Goal: Information Seeking & Learning: Understand process/instructions

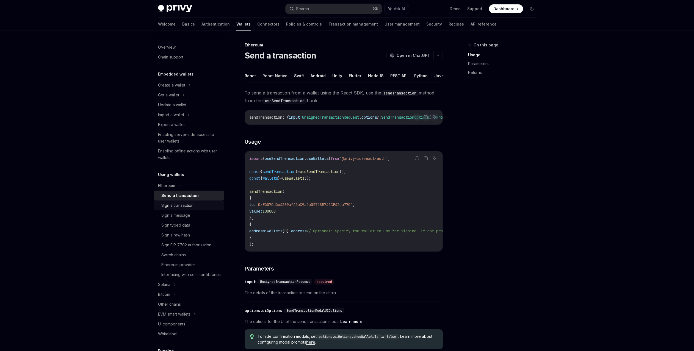
click at [182, 207] on div "Sign a transaction" at bounding box center [177, 205] width 32 height 7
click at [199, 219] on link "Sign a message" at bounding box center [189, 216] width 70 height 10
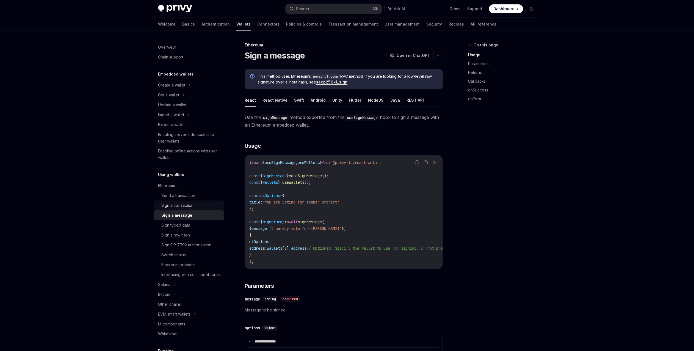
click at [201, 202] on div "Sign a transaction" at bounding box center [190, 205] width 59 height 7
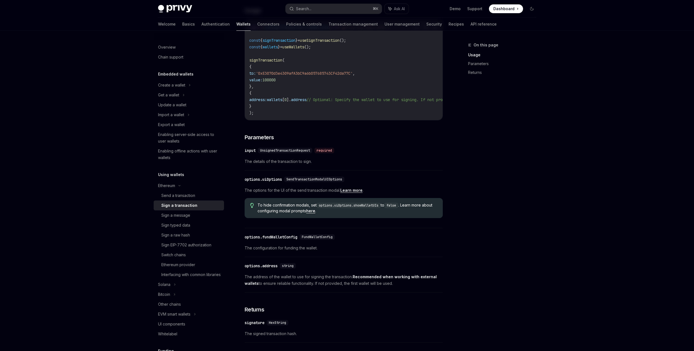
scroll to position [163, 0]
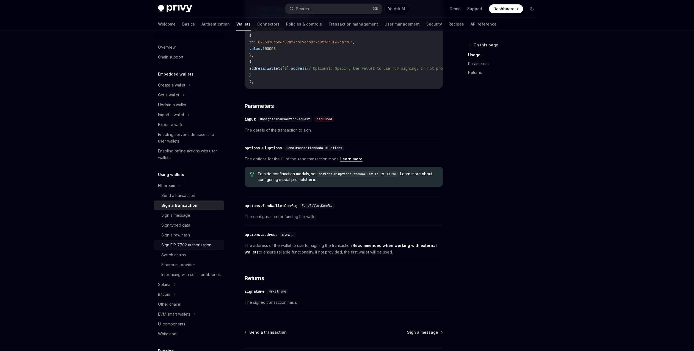
click at [217, 246] on link "Sign EIP-7702 authorization" at bounding box center [189, 245] width 70 height 10
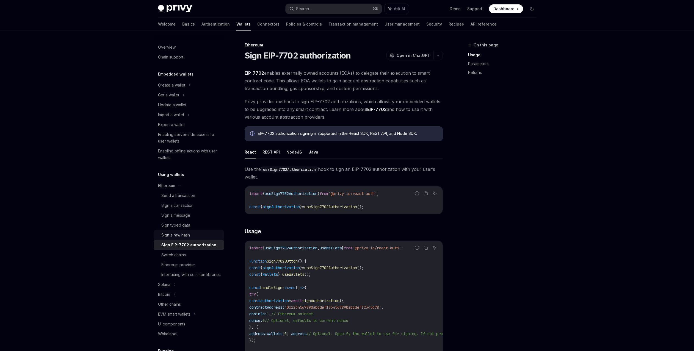
click at [197, 238] on div "Sign a raw hash" at bounding box center [190, 235] width 59 height 7
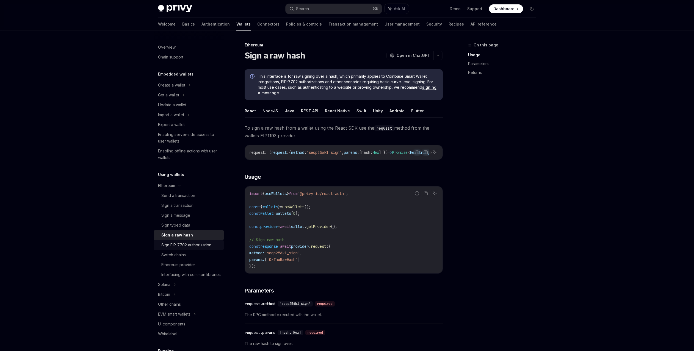
click at [207, 246] on div "Sign EIP-7702 authorization" at bounding box center [186, 245] width 50 height 7
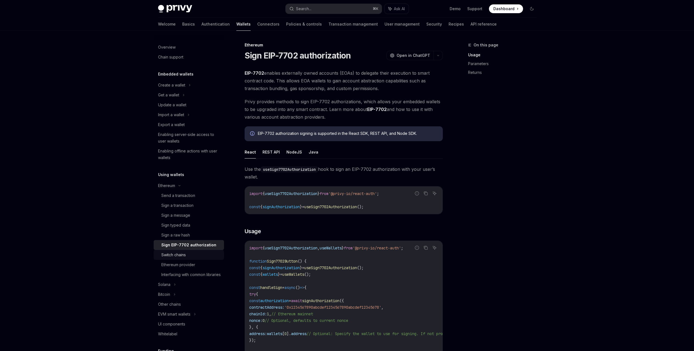
click at [190, 254] on div "Switch chains" at bounding box center [190, 255] width 59 height 7
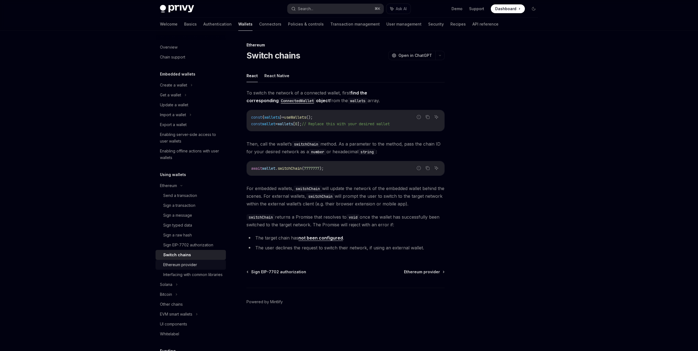
click at [197, 263] on div "Ethereum provider" at bounding box center [180, 265] width 34 height 7
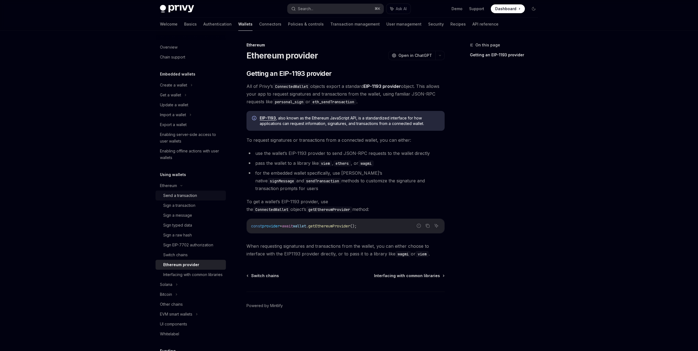
click at [198, 195] on div "Send a transaction" at bounding box center [192, 195] width 59 height 7
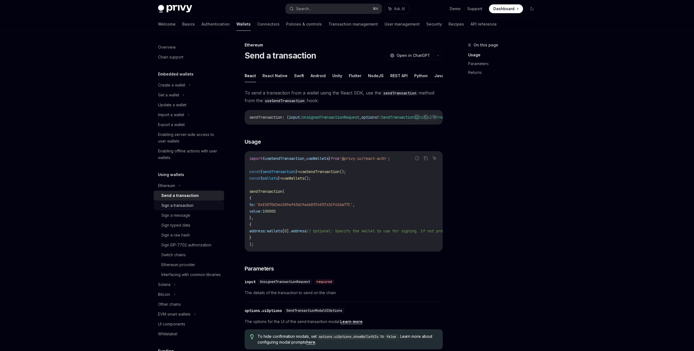
click at [202, 207] on div "Sign a transaction" at bounding box center [190, 205] width 59 height 7
type textarea "*"
click at [69, 195] on div "Privy Docs home page Search... ⌘ K Ask AI Demo Support Dashboard Dashboard Sear…" at bounding box center [347, 279] width 694 height 559
